Goal: Task Accomplishment & Management: Manage account settings

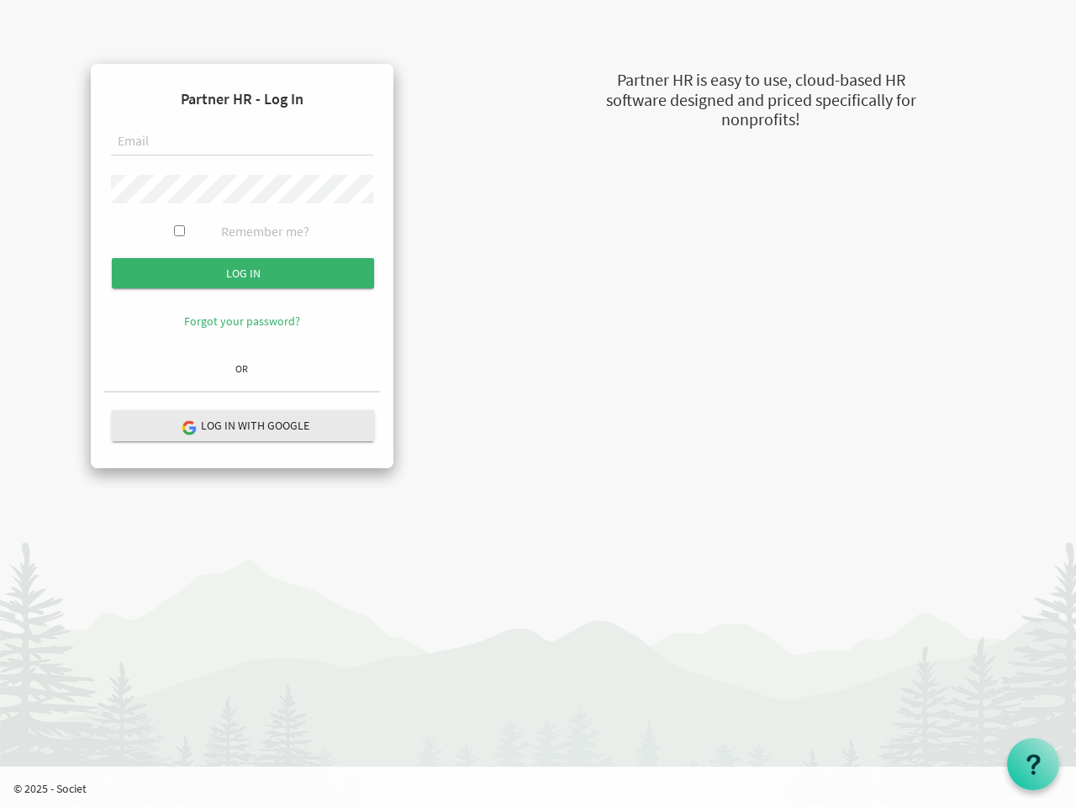
click at [242, 216] on form "Partner HR - Log In Remember me? Log in" at bounding box center [242, 216] width 276 height 278
click at [243, 273] on input "Log in" at bounding box center [243, 273] width 262 height 30
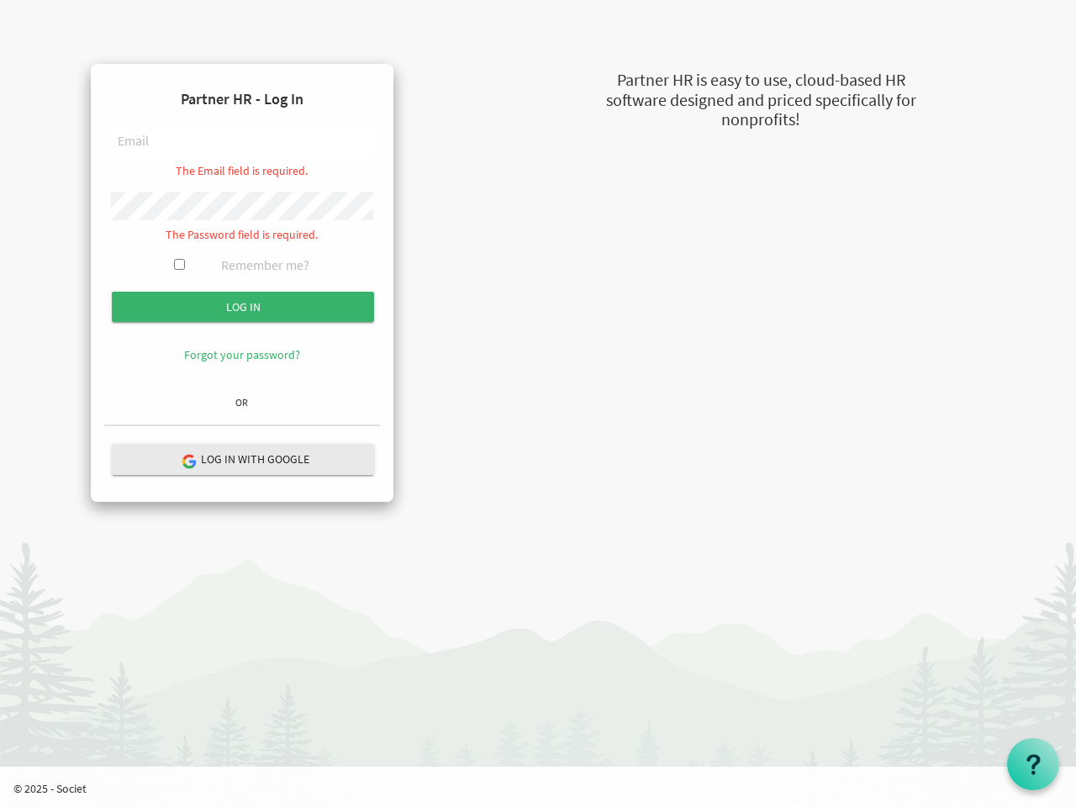
click at [243, 426] on hr at bounding box center [242, 426] width 276 height 3
click at [1034, 764] on use at bounding box center [1033, 764] width 13 height 20
